Goal: Book appointment/travel/reservation

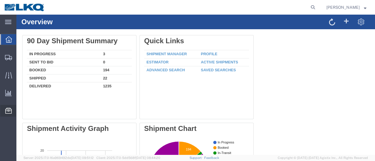
click at [0, 0] on span "Location Appointment" at bounding box center [0, 0] width 0 height 0
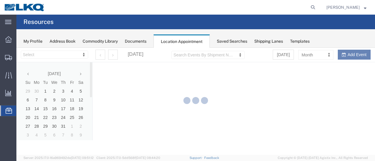
select select "28712"
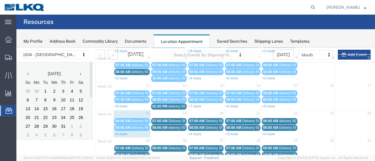
scroll to position [88, 0]
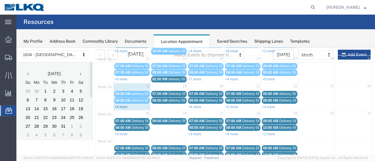
click at [125, 105] on link "+4 more" at bounding box center [120, 107] width 13 height 4
